Goal: Transaction & Acquisition: Book appointment/travel/reservation

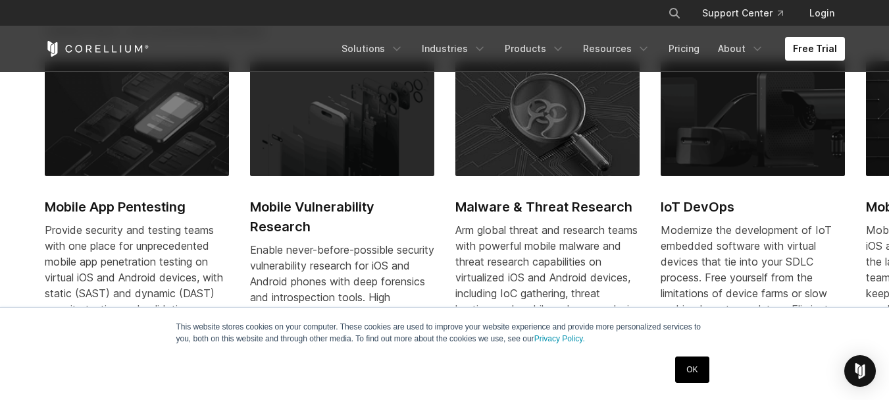
scroll to position [592, 0]
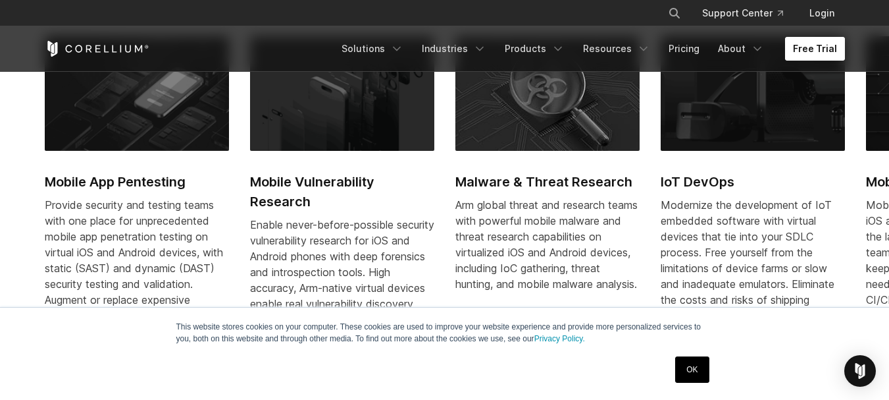
click at [810, 45] on link "Free Trial" at bounding box center [815, 49] width 60 height 24
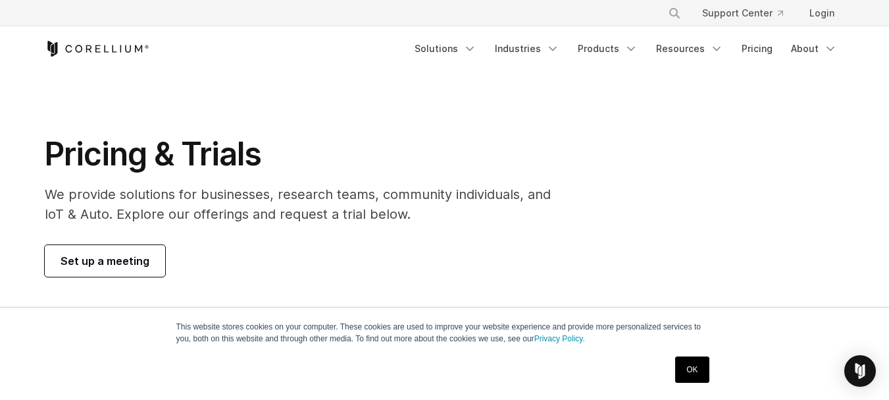
drag, startPoint x: 897, startPoint y: 51, endPoint x: 875, endPoint y: -76, distance: 129.5
click at [141, 251] on link "Set up a meeting" at bounding box center [105, 261] width 120 height 32
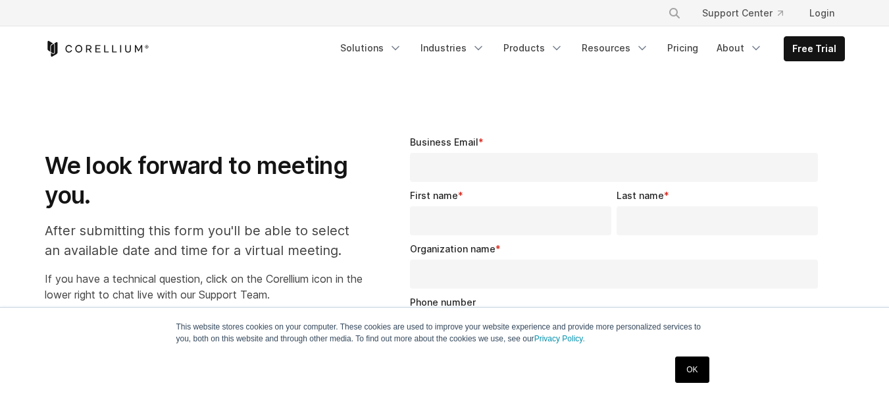
select select "**"
drag, startPoint x: 897, startPoint y: 52, endPoint x: 898, endPoint y: -80, distance: 131.7
